Goal: Task Accomplishment & Management: Manage account settings

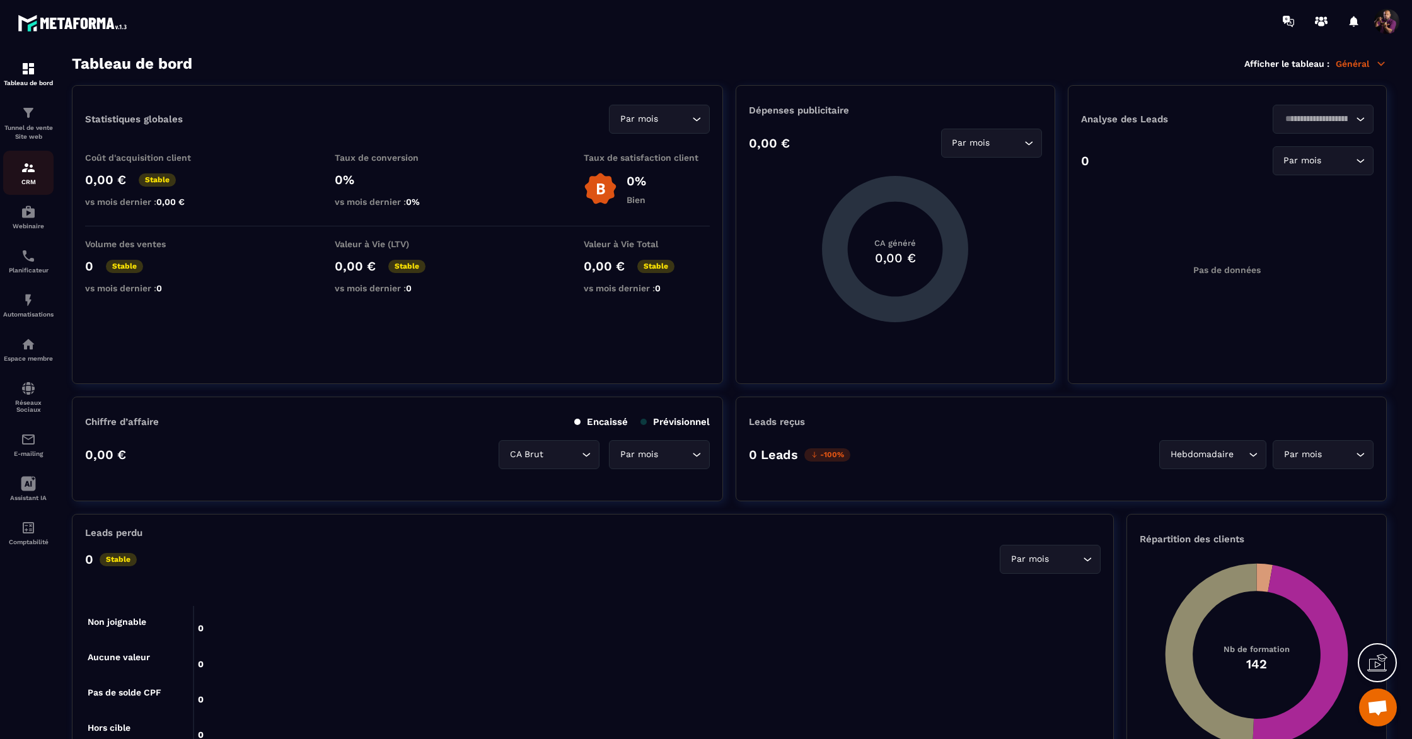
click at [26, 168] on img at bounding box center [28, 167] width 15 height 15
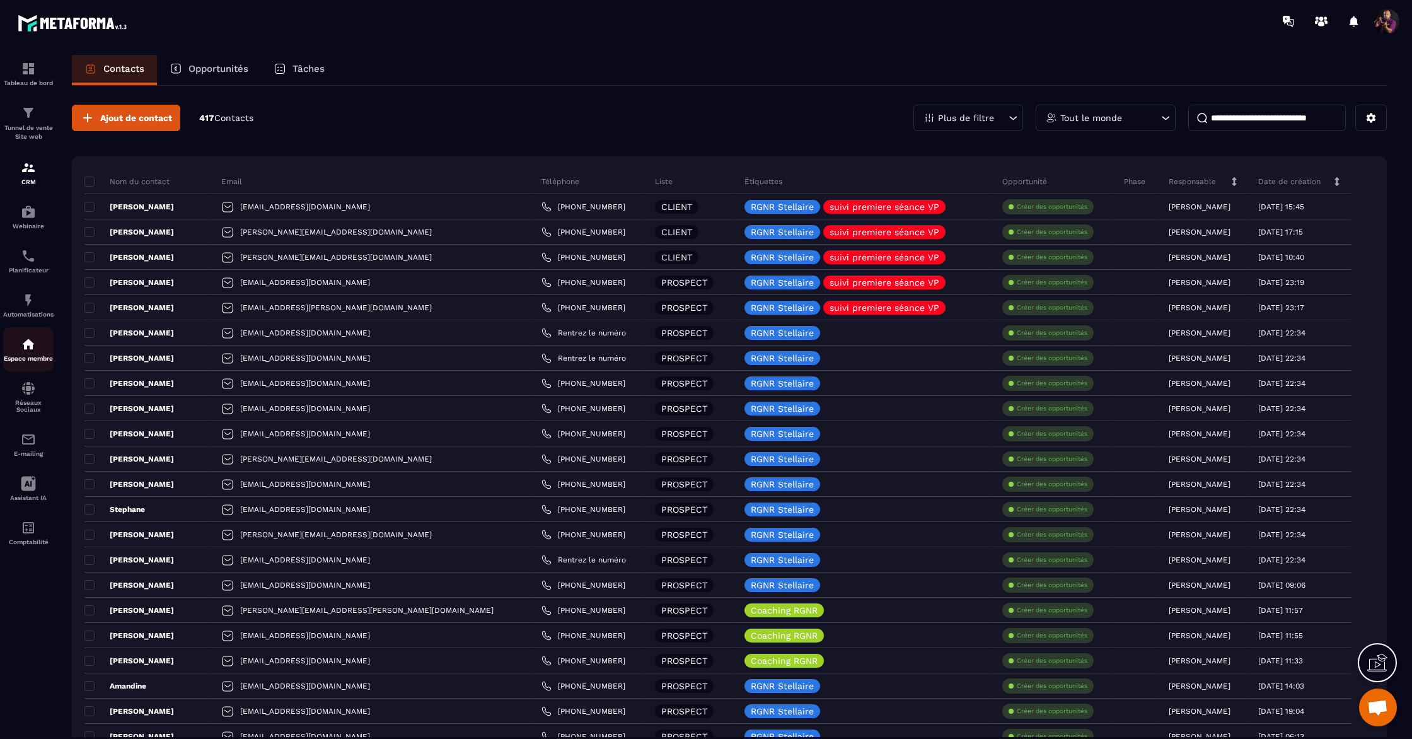
click at [26, 357] on div "Espace membre" at bounding box center [28, 349] width 50 height 25
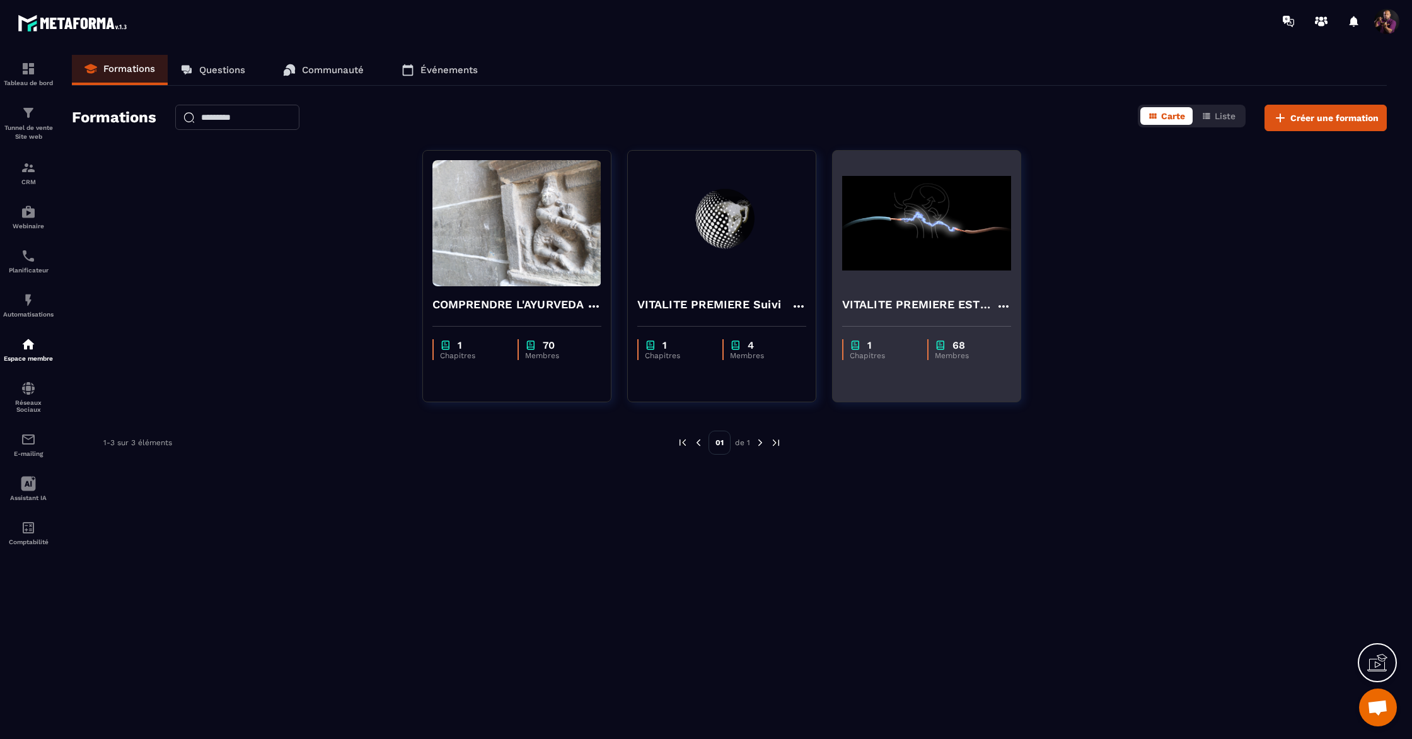
click at [914, 274] on img at bounding box center [926, 223] width 169 height 126
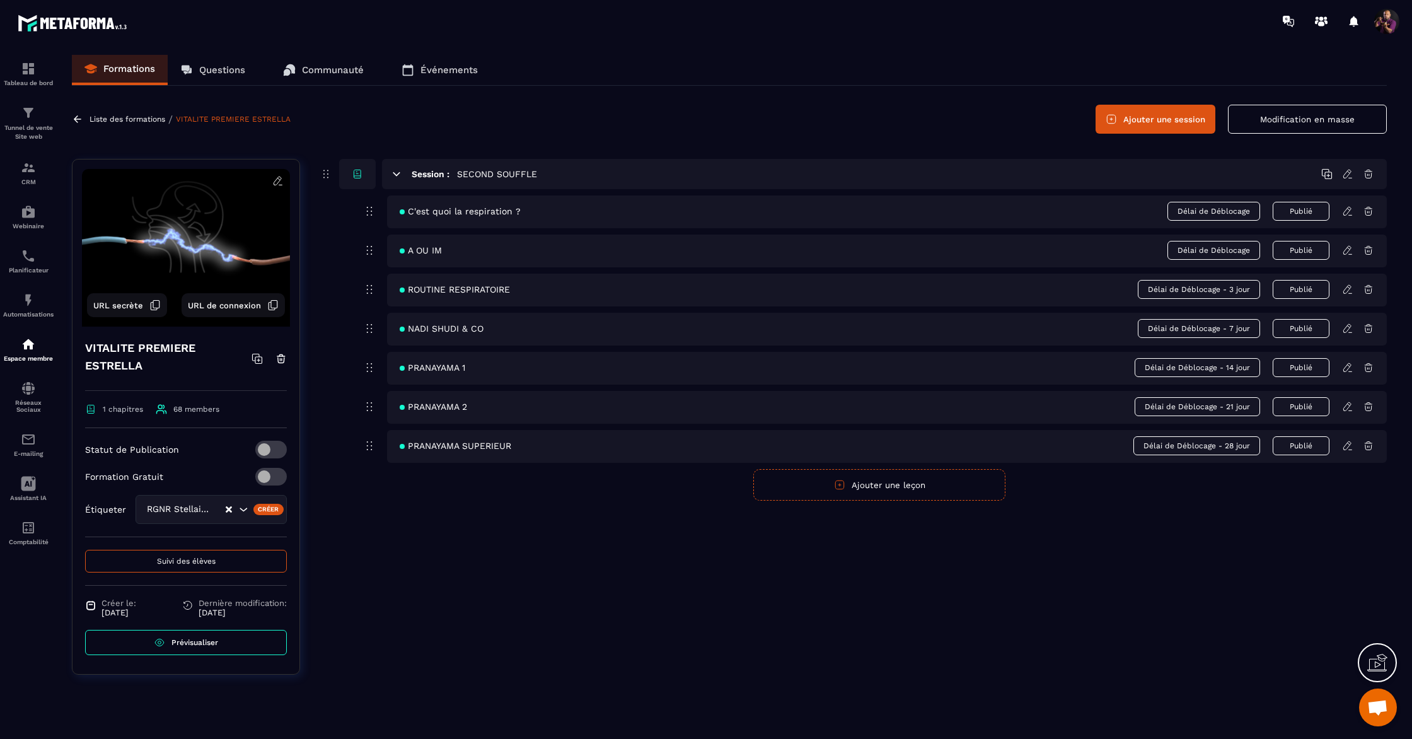
click at [1237, 291] on span "Délai de Déblocage - 3 jour" at bounding box center [1199, 289] width 122 height 19
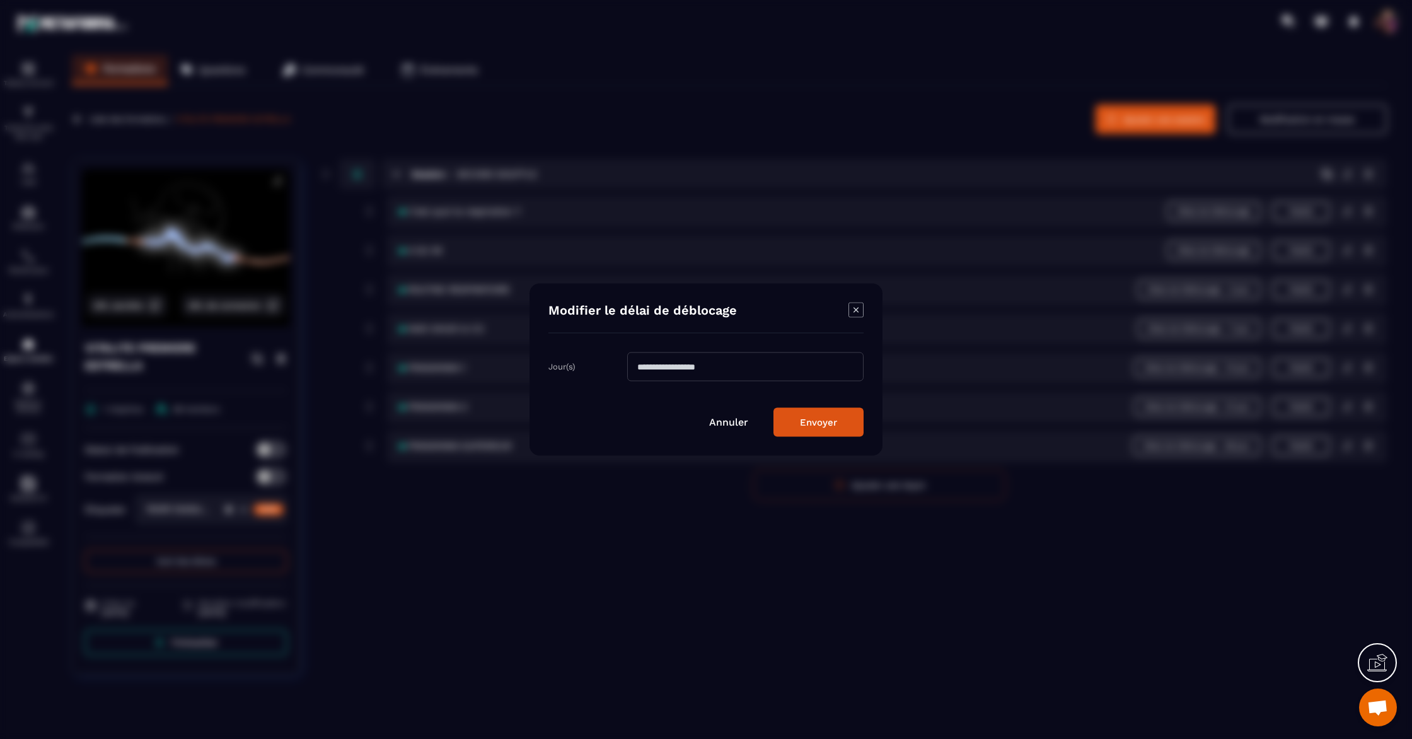
click at [648, 366] on input "*" at bounding box center [745, 366] width 236 height 29
click at [821, 423] on button "Envoyer" at bounding box center [818, 422] width 90 height 29
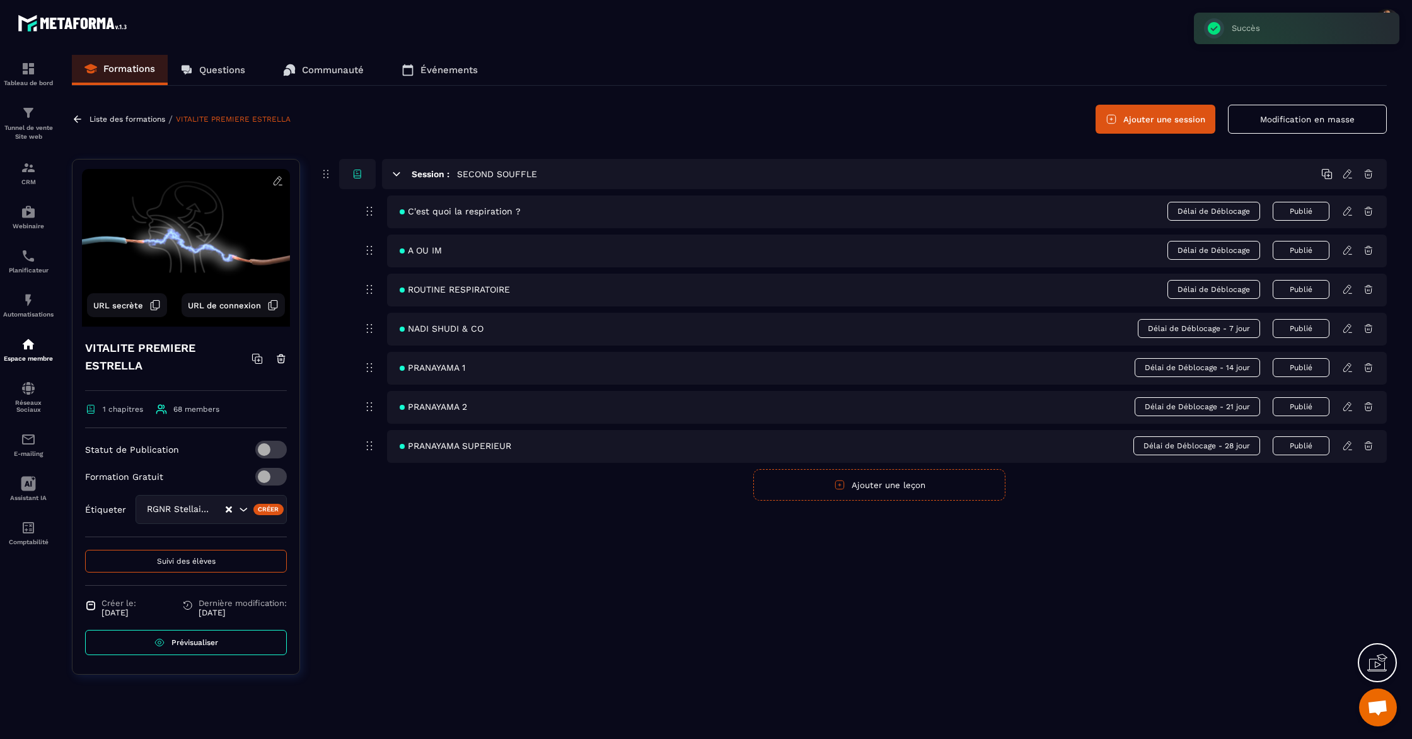
click at [1211, 326] on span "Délai de Déblocage - 7 jour" at bounding box center [1199, 328] width 122 height 19
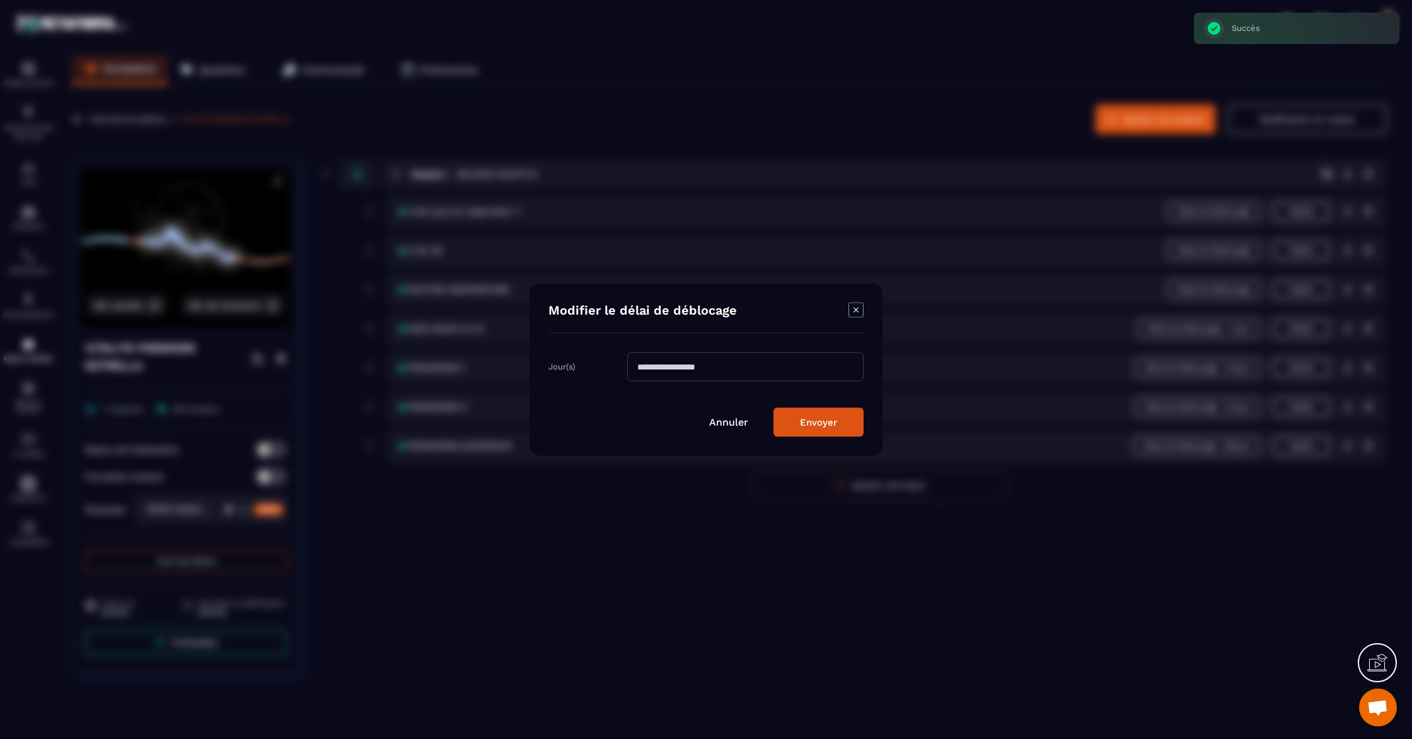
click at [683, 369] on input "*" at bounding box center [745, 366] width 236 height 29
click at [798, 424] on button "Envoyer" at bounding box center [818, 422] width 90 height 29
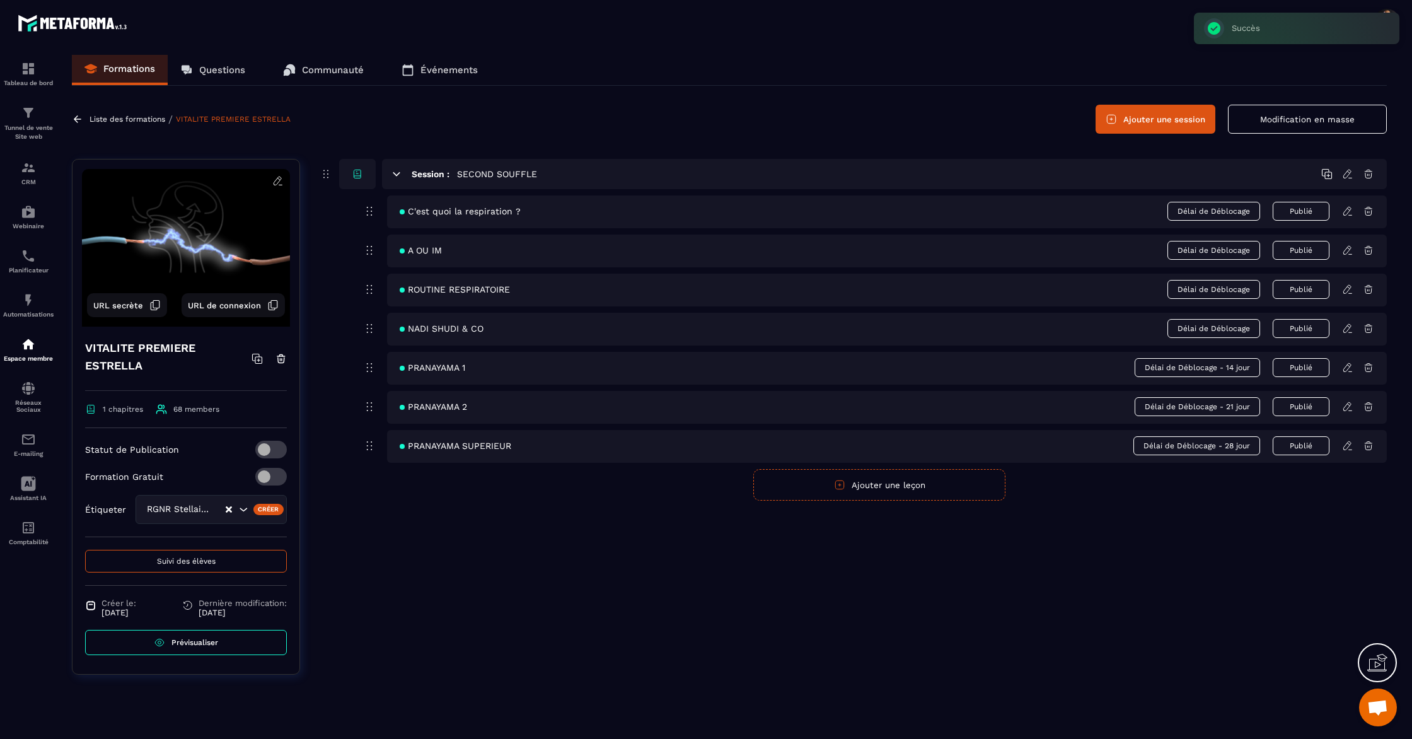
click at [1205, 368] on span "Délai de Déblocage - 14 jour" at bounding box center [1197, 367] width 125 height 19
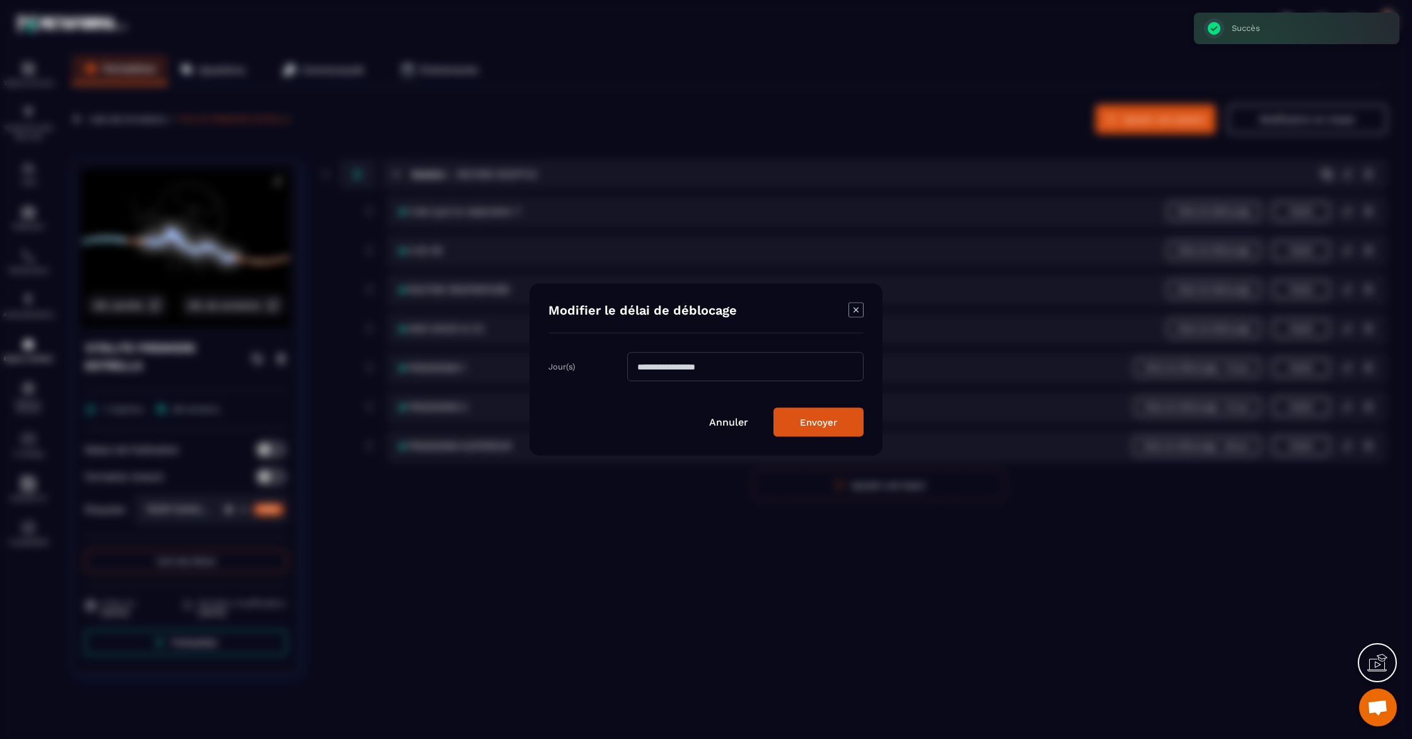
click at [712, 370] on input "**" at bounding box center [745, 366] width 236 height 29
type input "*"
click at [804, 425] on button "Envoyer" at bounding box center [818, 422] width 90 height 29
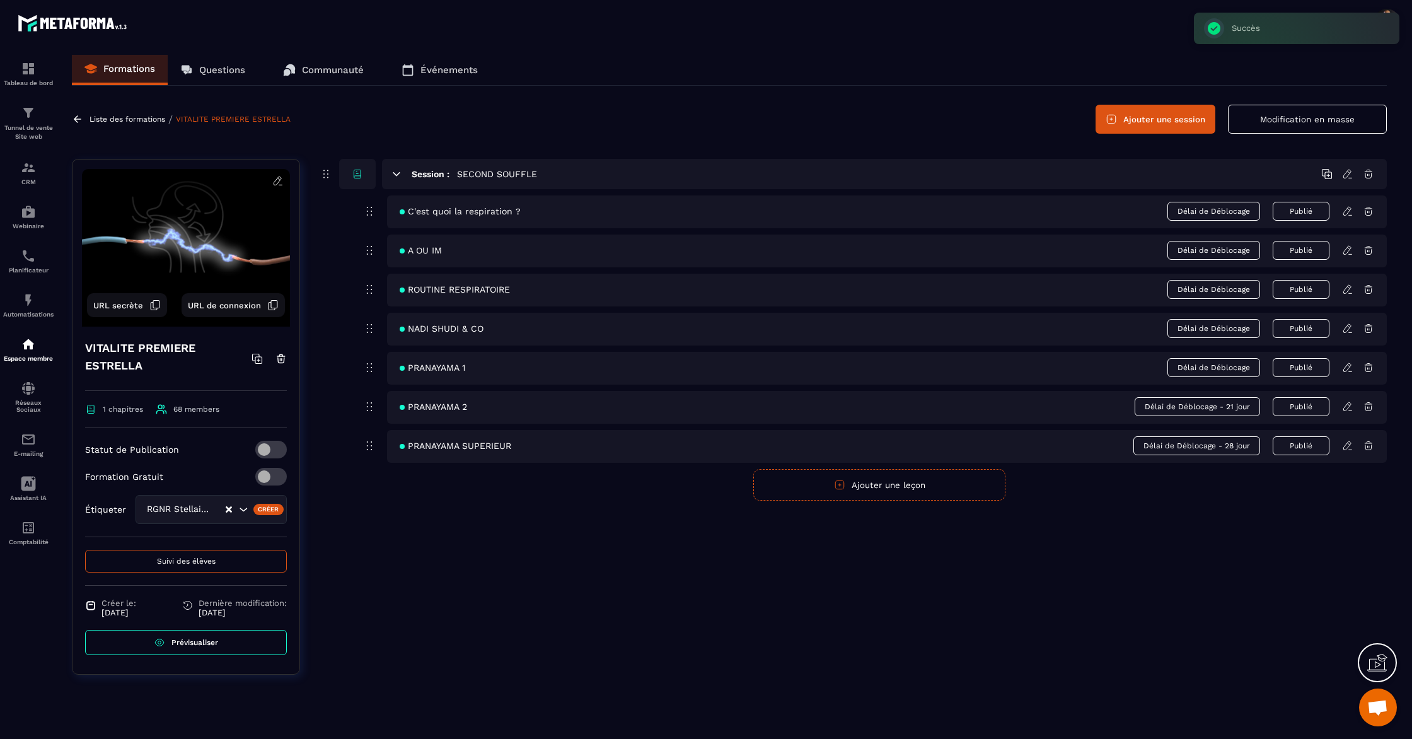
click at [1211, 406] on span "Délai de Déblocage - 21 jour" at bounding box center [1197, 406] width 125 height 19
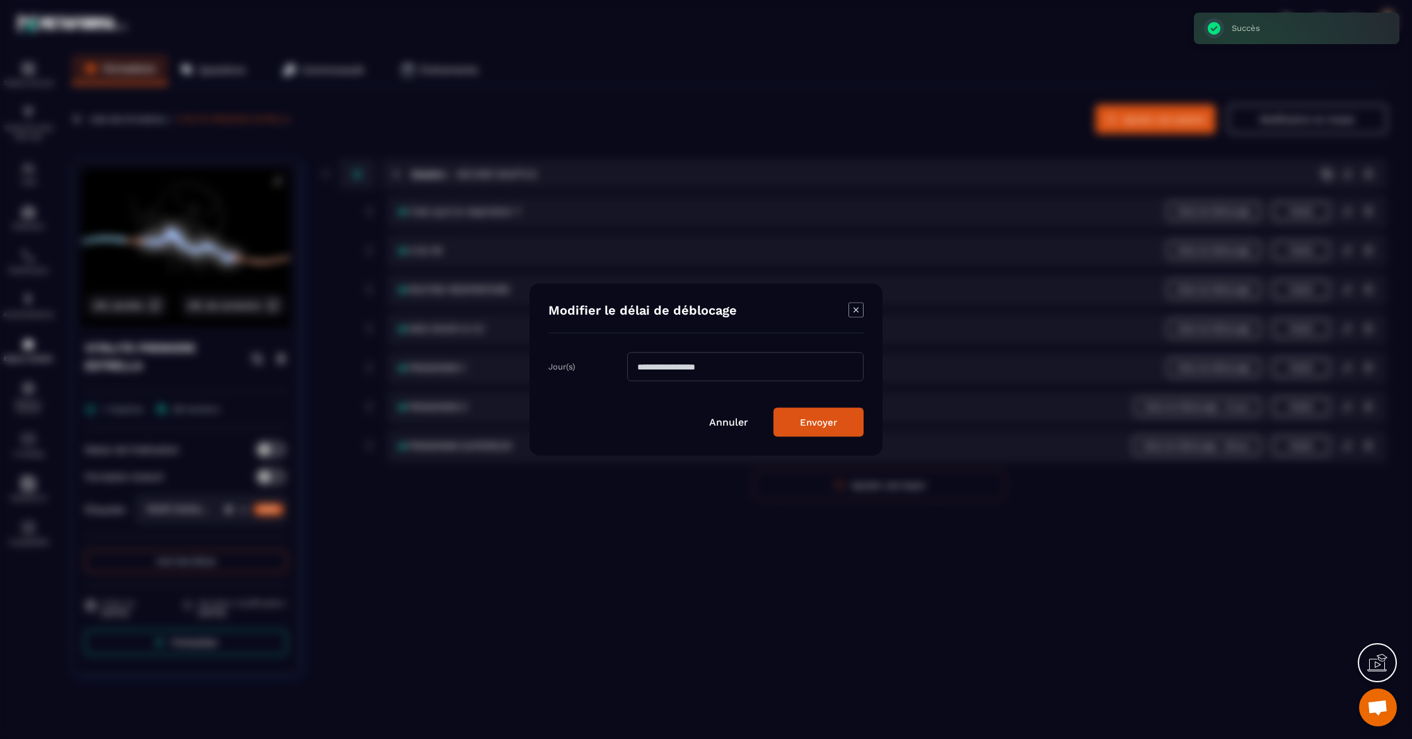
click at [678, 375] on input "**" at bounding box center [745, 366] width 236 height 29
type input "*"
click at [802, 413] on button "Envoyer" at bounding box center [818, 422] width 90 height 29
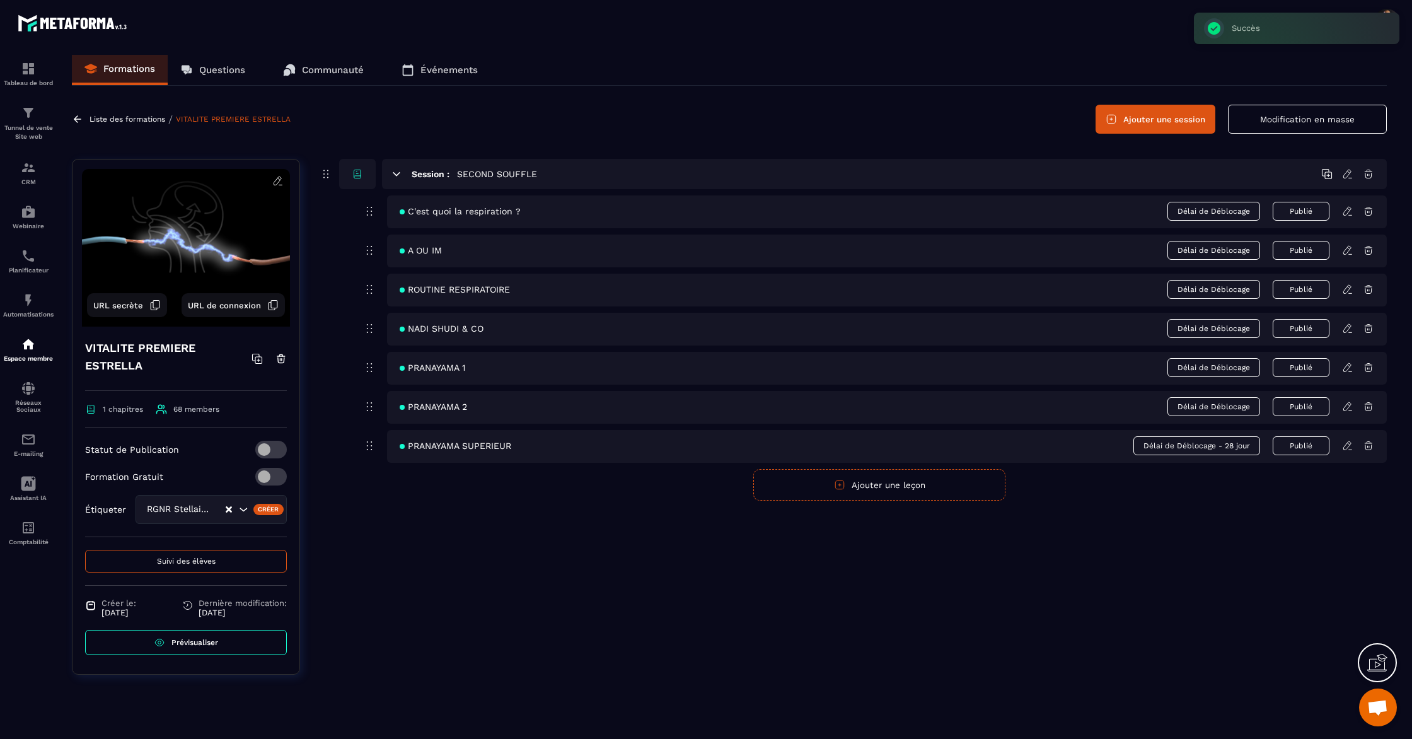
click at [1183, 444] on span "Délai de Déblocage - 28 jour" at bounding box center [1196, 445] width 127 height 19
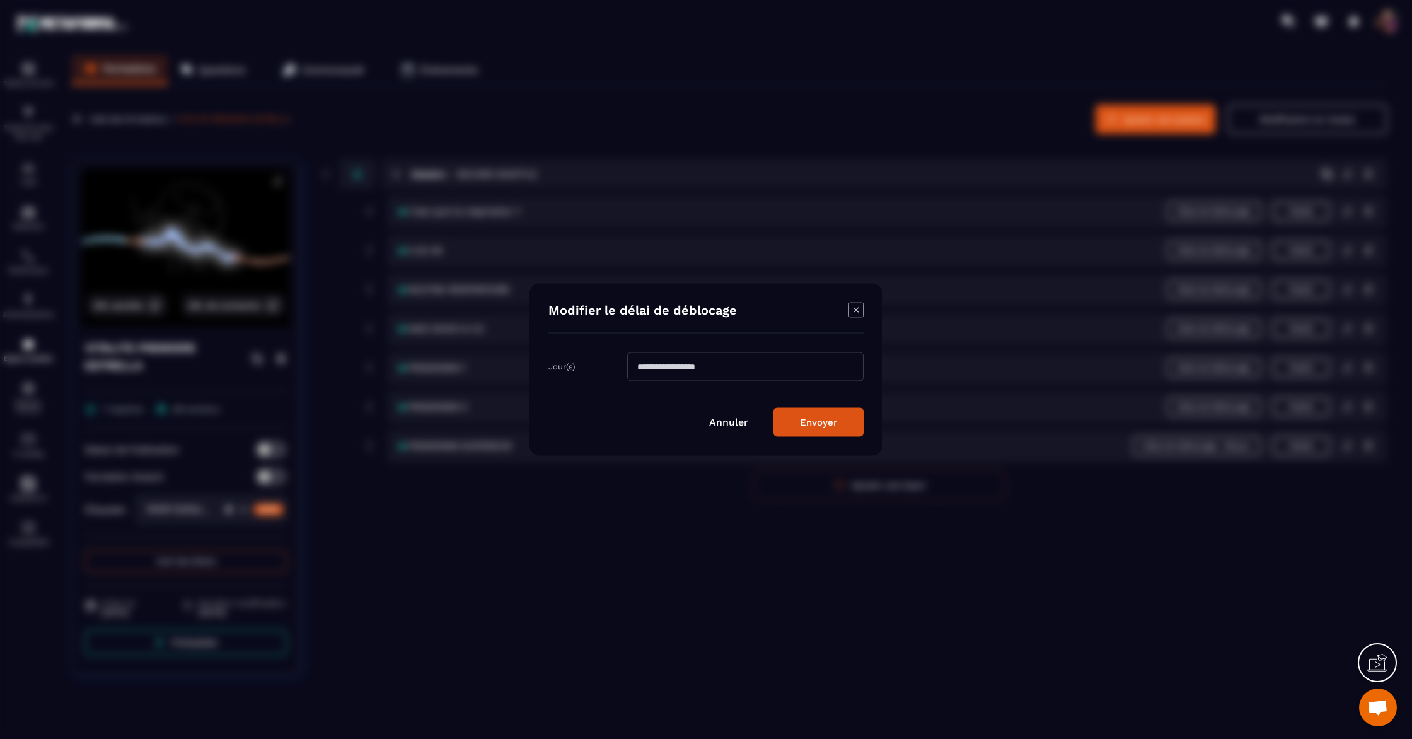
click at [658, 368] on input "**" at bounding box center [745, 366] width 236 height 29
type input "*"
click at [813, 421] on button "Envoyer" at bounding box center [818, 422] width 90 height 29
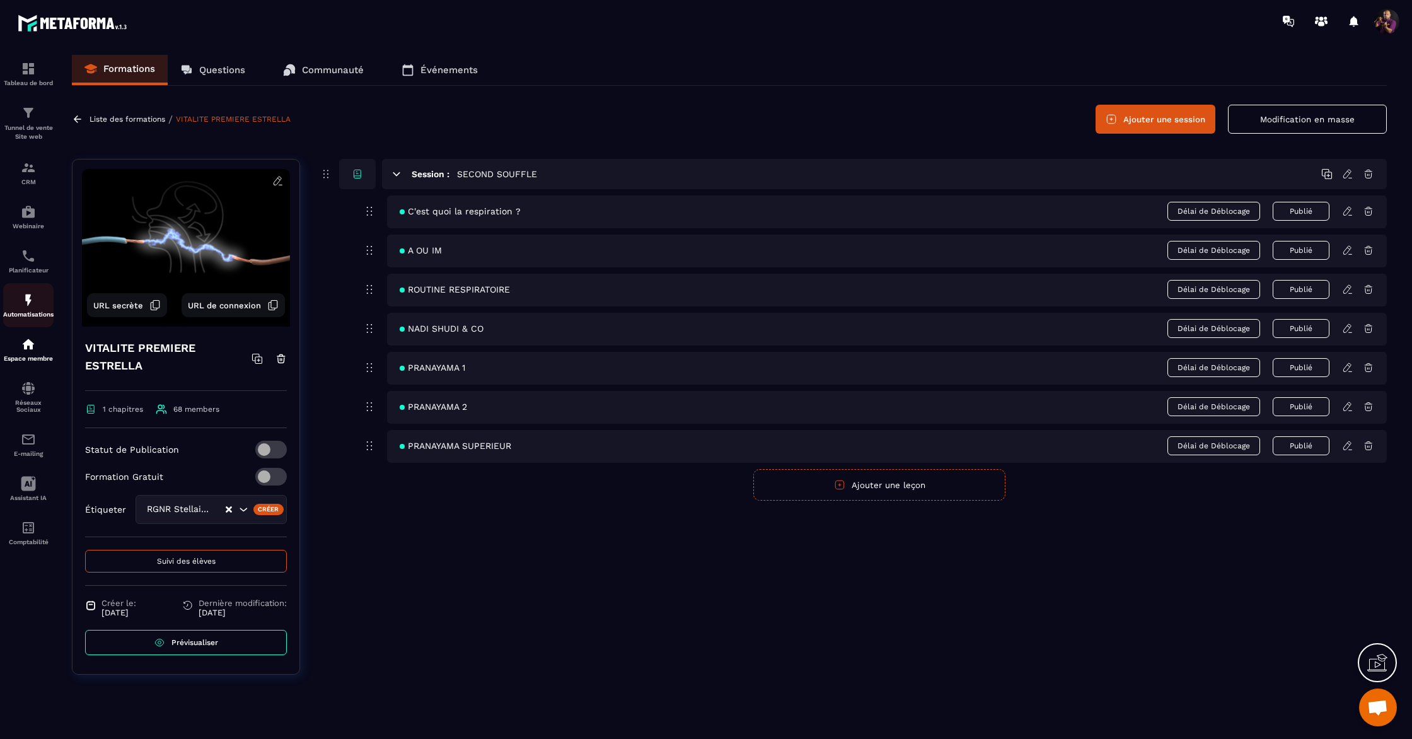
click at [20, 311] on div "Automatisations" at bounding box center [28, 304] width 50 height 25
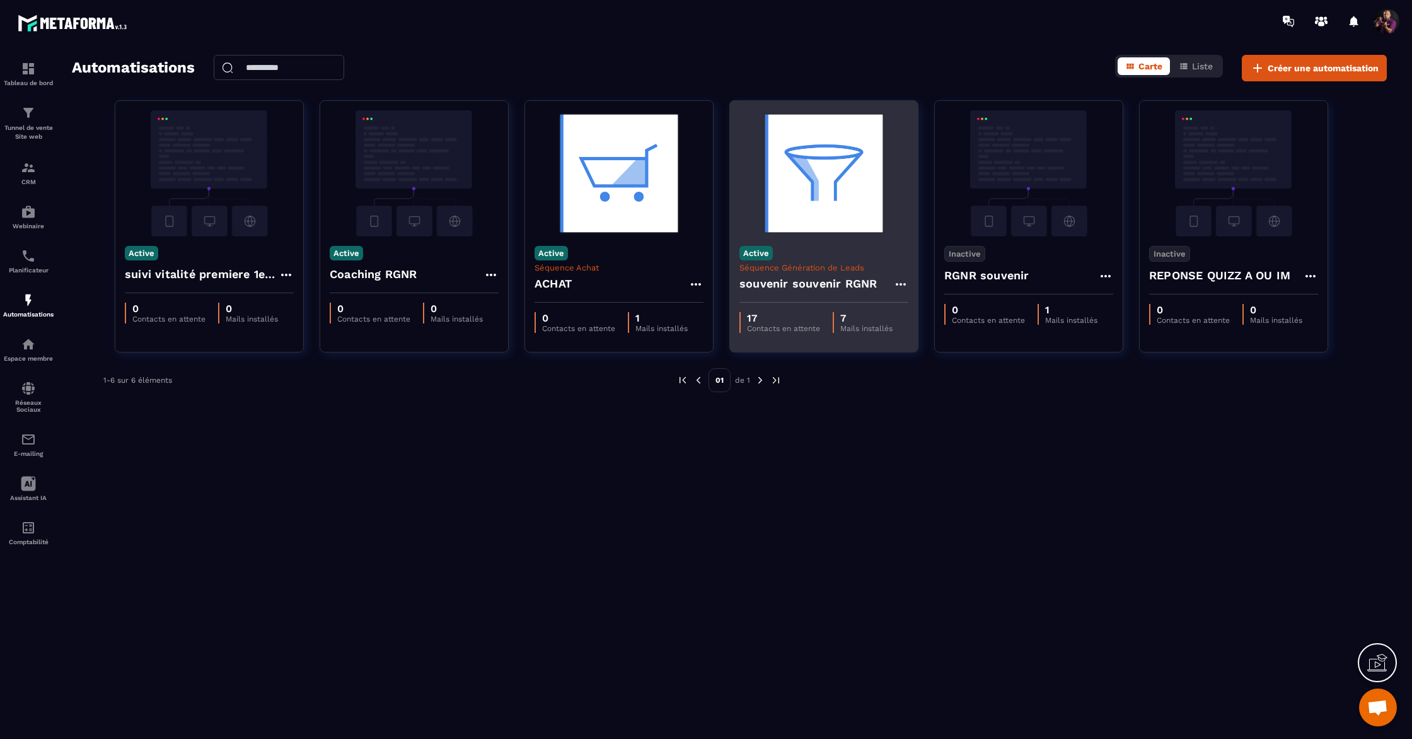
click at [853, 228] on img at bounding box center [823, 173] width 169 height 126
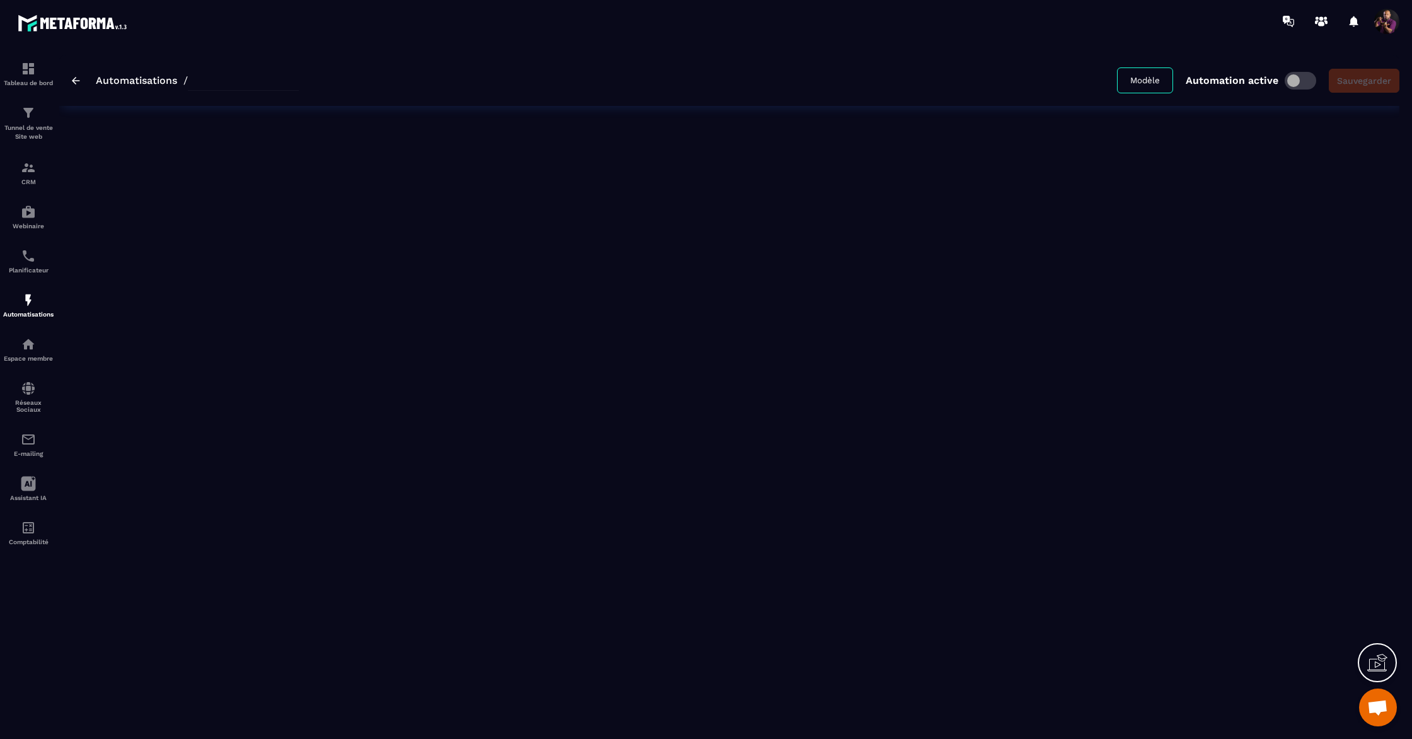
type input "**********"
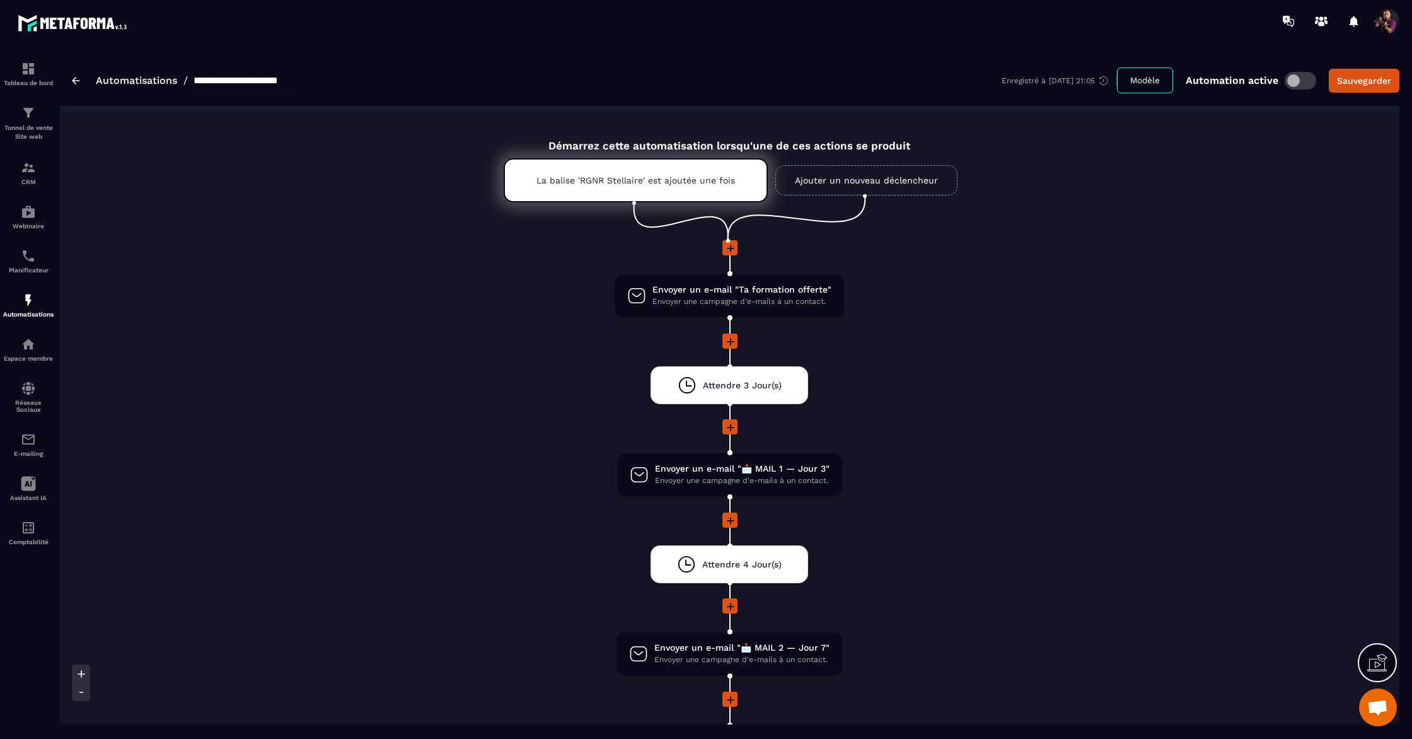
click at [1291, 79] on span at bounding box center [1301, 81] width 32 height 18
click at [1377, 79] on div "Sauvegarder" at bounding box center [1364, 80] width 54 height 13
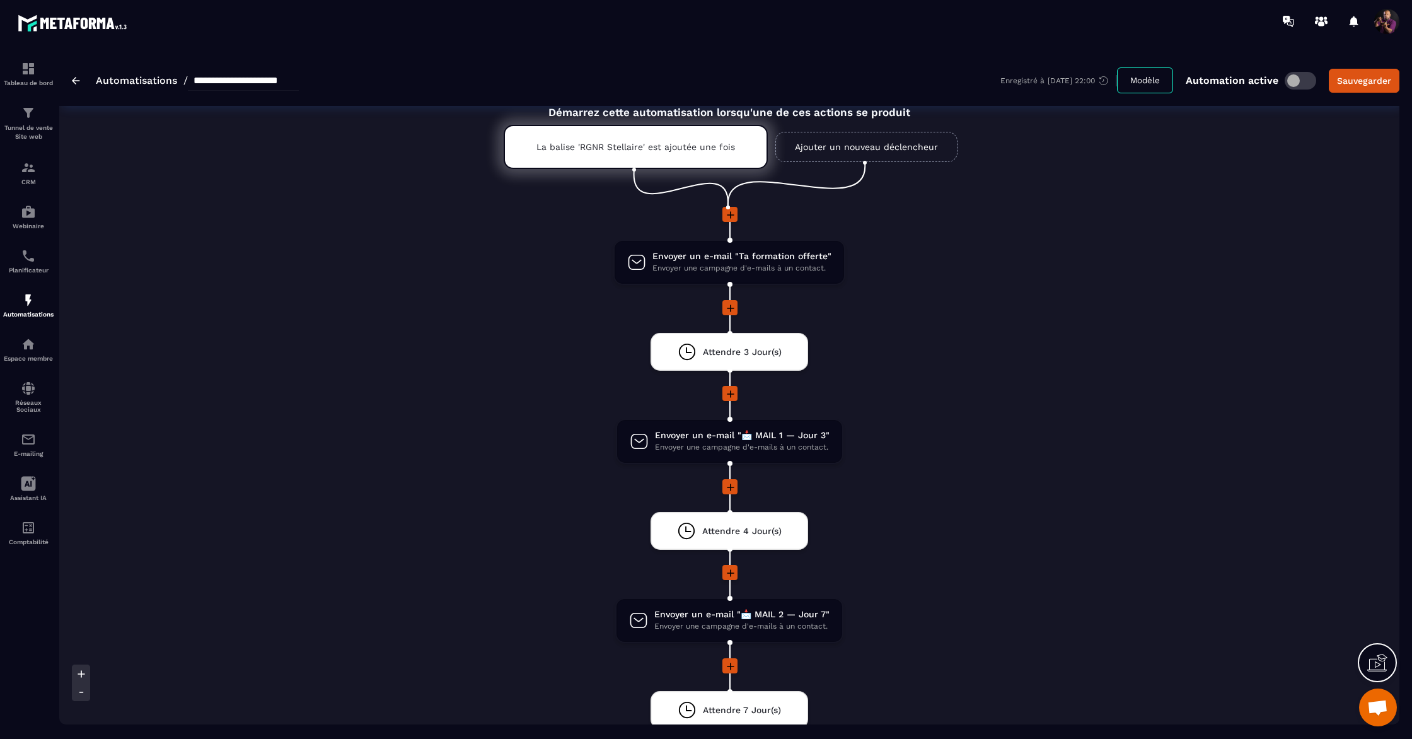
scroll to position [33, 0]
click at [23, 439] on img at bounding box center [28, 439] width 15 height 15
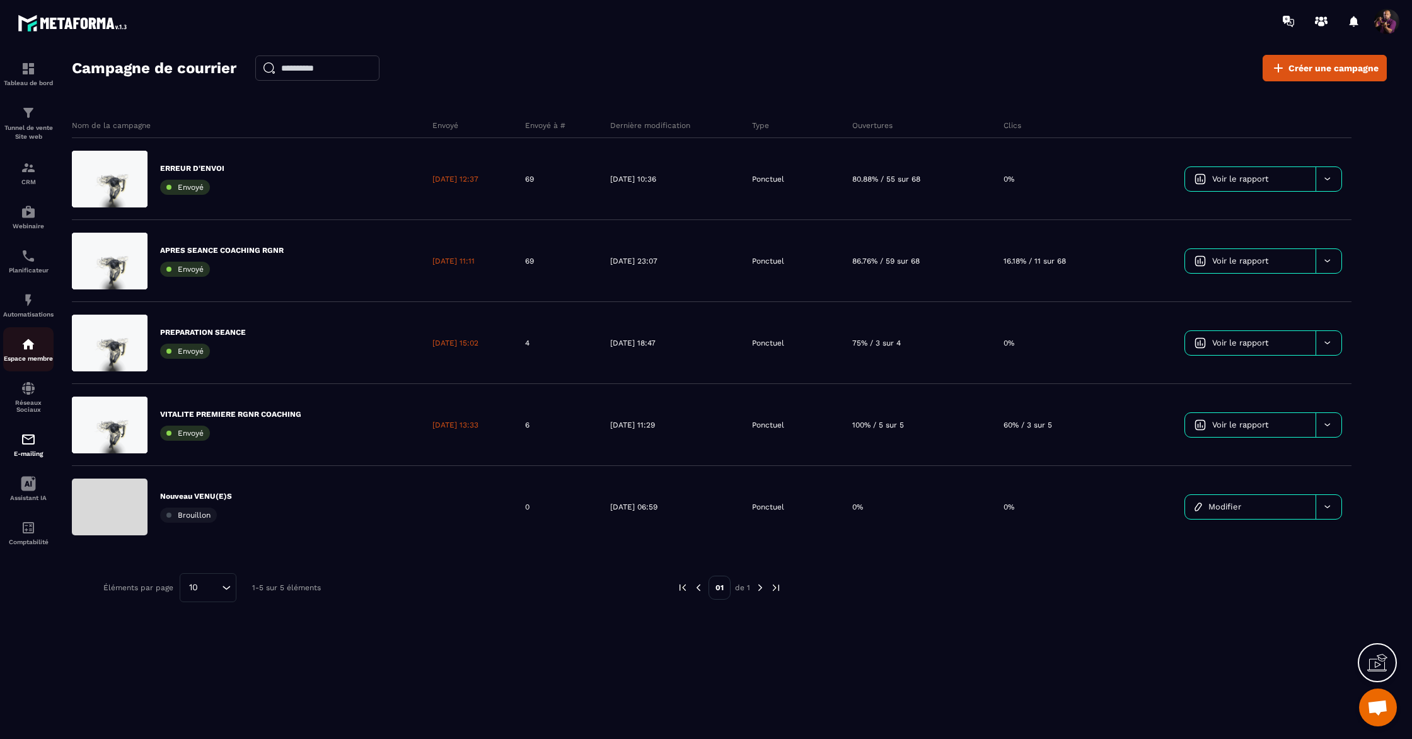
click at [38, 360] on p "Espace membre" at bounding box center [28, 358] width 50 height 7
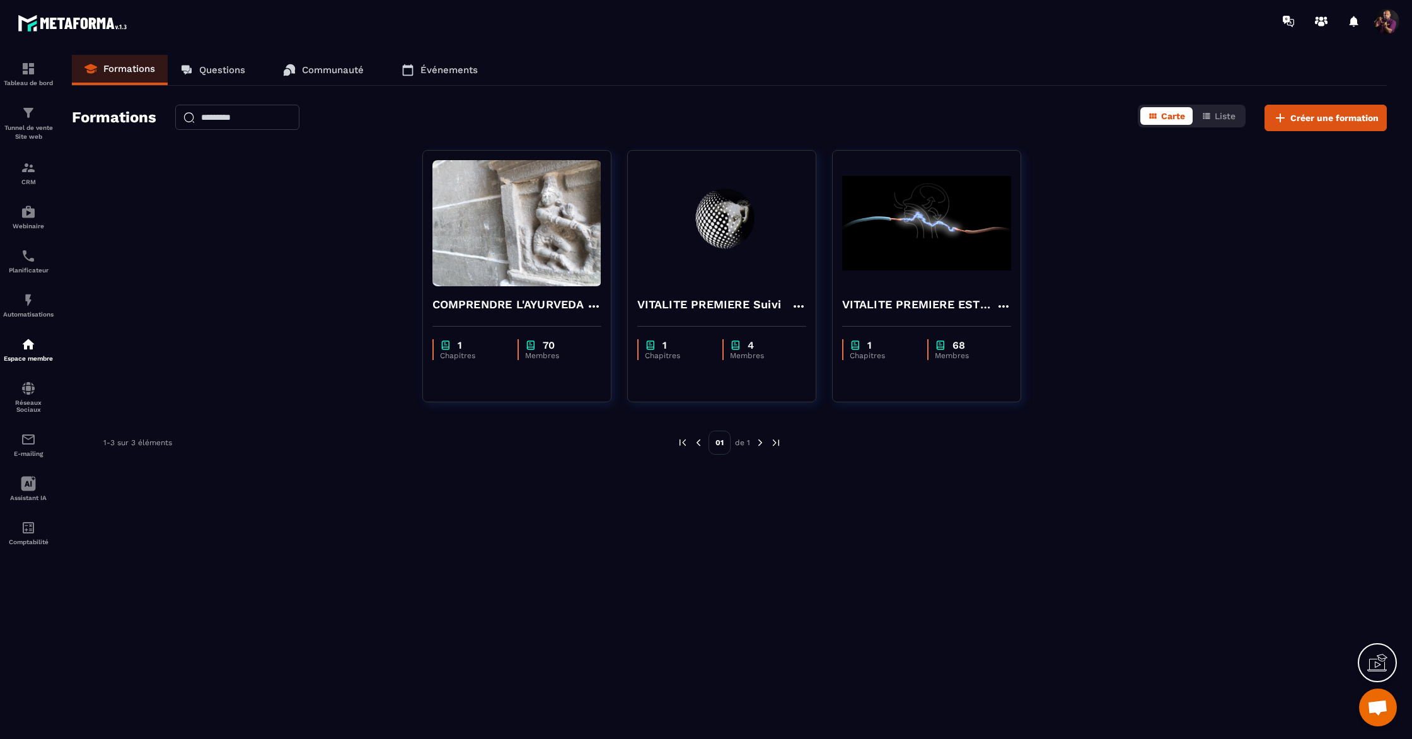
click at [238, 66] on p "Questions" at bounding box center [222, 69] width 46 height 11
